Goal: Check status: Check status

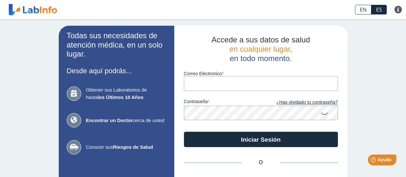
type input "C"
type input "cmenendez1906@gmail.com"
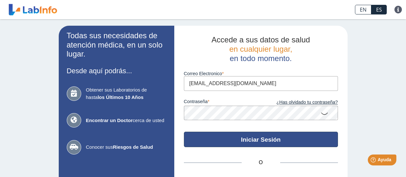
click at [255, 144] on button "Iniciar Sesión" at bounding box center [261, 138] width 154 height 15
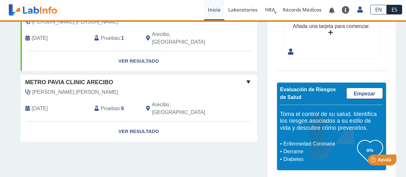
scroll to position [68, 0]
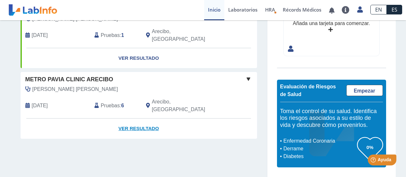
click at [136, 118] on link "Ver Resultado" at bounding box center [139, 128] width 236 height 20
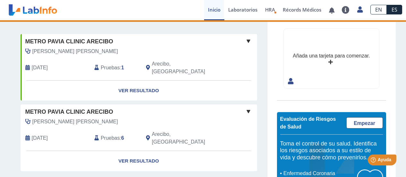
scroll to position [32, 0]
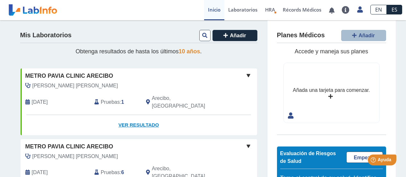
click at [142, 115] on link "Ver Resultado" at bounding box center [139, 125] width 236 height 20
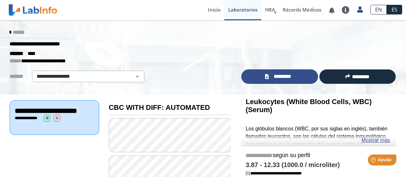
click at [277, 77] on span "*********" at bounding box center [281, 76] width 23 height 7
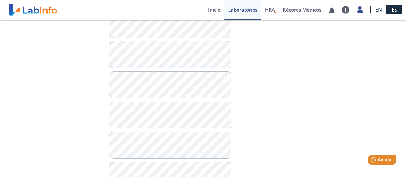
scroll to position [603, 0]
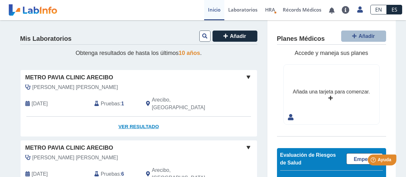
click at [141, 116] on link "Ver Resultado" at bounding box center [139, 126] width 236 height 20
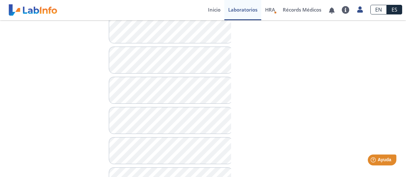
scroll to position [443, 0]
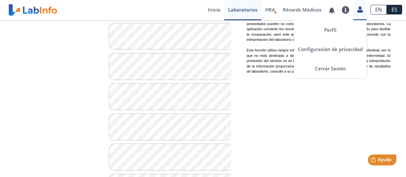
click at [362, 10] on icon at bounding box center [359, 9] width 5 height 5
click at [341, 66] on link "Cerrar Sesión" at bounding box center [330, 68] width 72 height 19
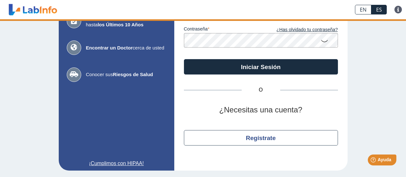
scroll to position [72, 0]
